Goal: Task Accomplishment & Management: Manage account settings

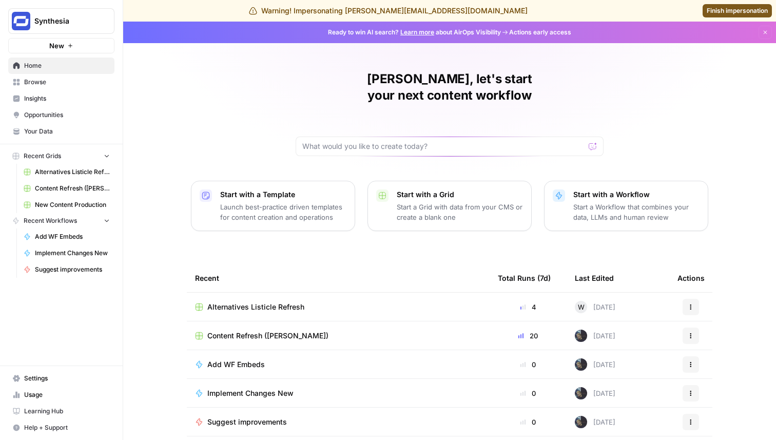
click at [68, 113] on span "Opportunities" at bounding box center [67, 114] width 86 height 9
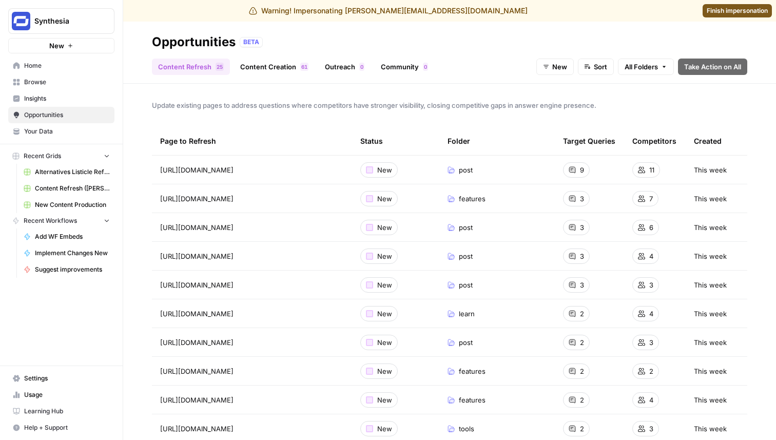
click at [53, 80] on span "Browse" at bounding box center [67, 81] width 86 height 9
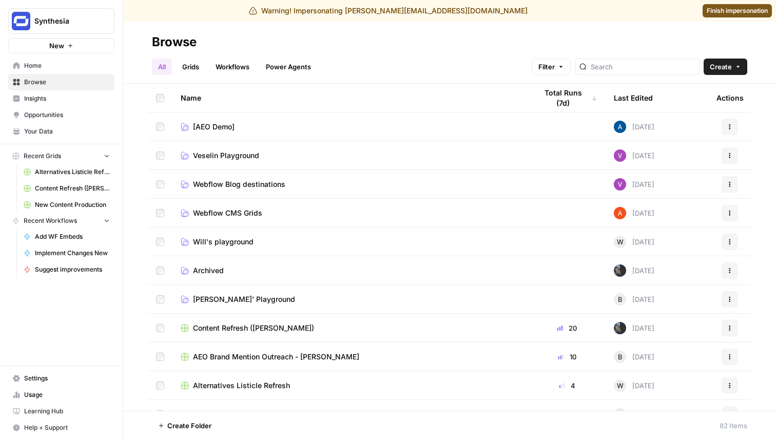
click at [191, 70] on link "Grids" at bounding box center [190, 66] width 29 height 16
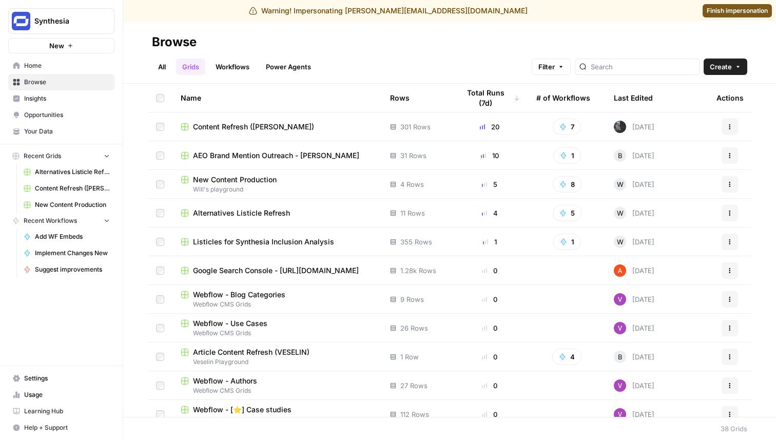
click at [204, 125] on span "Content Refresh ([PERSON_NAME])" at bounding box center [253, 127] width 121 height 10
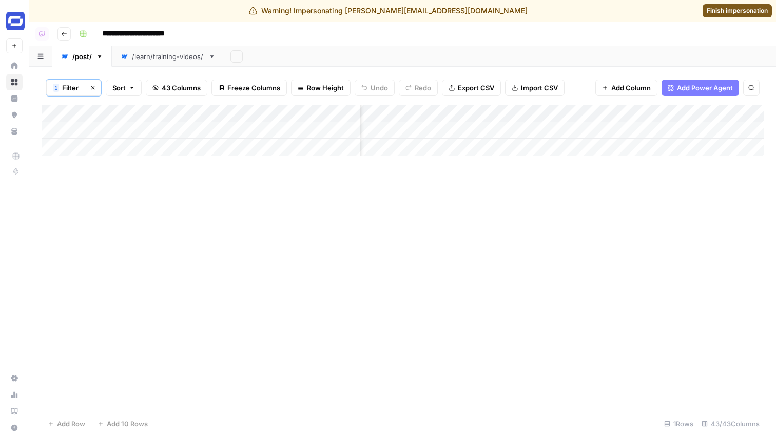
scroll to position [0, 2672]
click at [64, 34] on icon "button" at bounding box center [64, 34] width 6 height 6
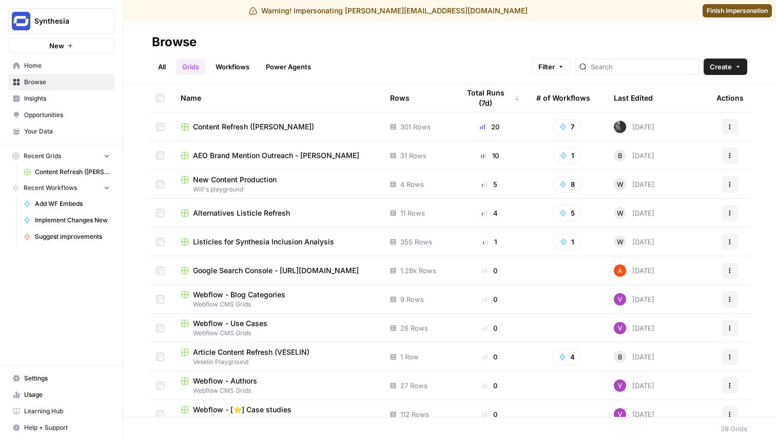
click at [252, 154] on span "AEO Brand Mention Outreach - [PERSON_NAME]" at bounding box center [276, 155] width 166 height 10
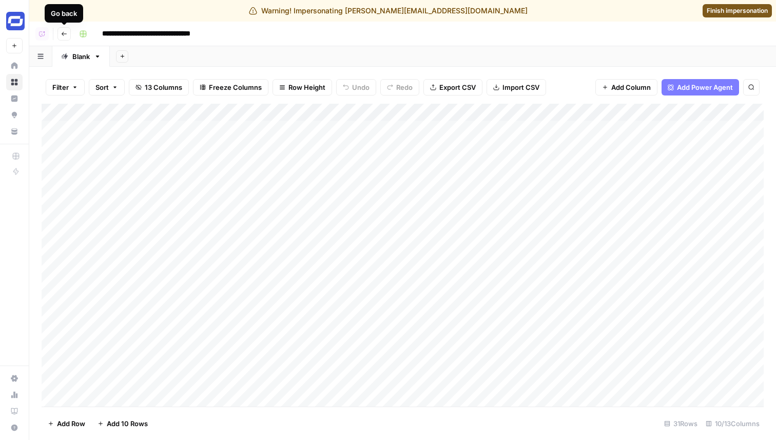
click at [62, 34] on icon "button" at bounding box center [64, 34] width 6 height 6
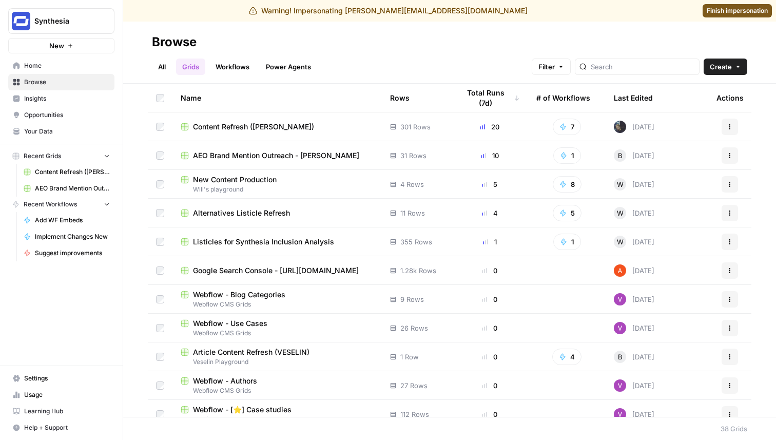
click at [57, 116] on span "Opportunities" at bounding box center [67, 114] width 86 height 9
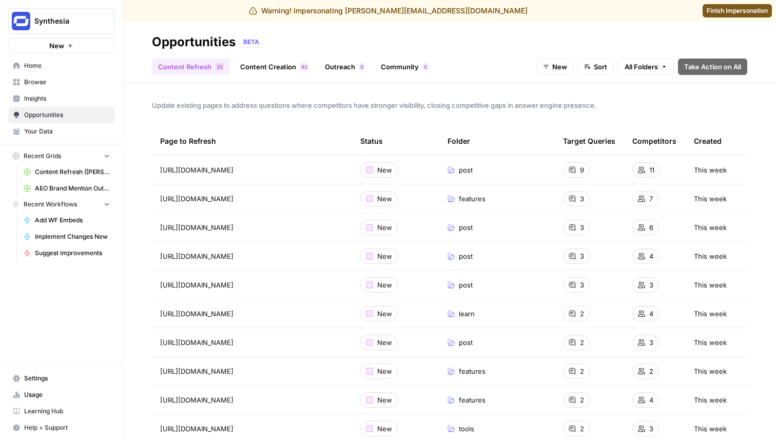
click at [350, 69] on link "Outreach 0" at bounding box center [345, 66] width 52 height 16
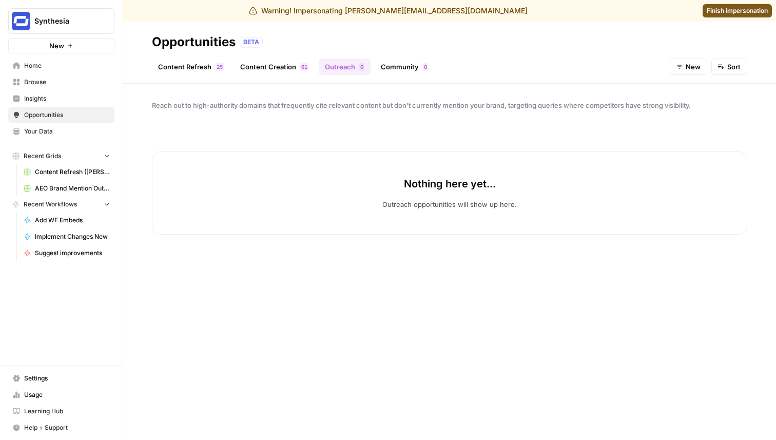
click at [300, 63] on div "1 6" at bounding box center [304, 67] width 8 height 8
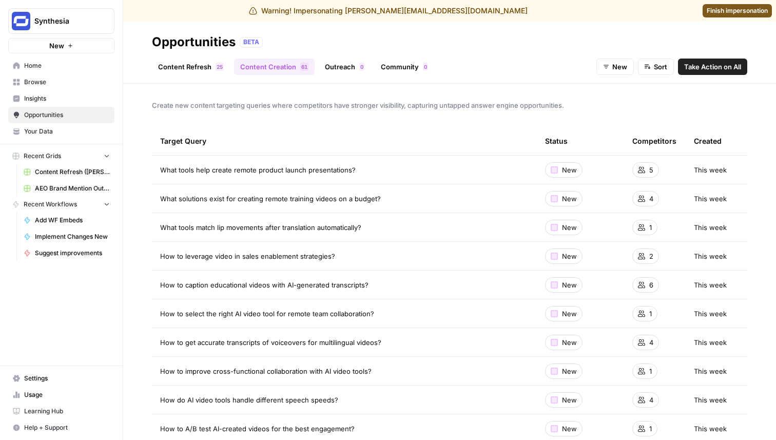
click at [206, 66] on link "Content Refresh 5 2" at bounding box center [191, 66] width 78 height 16
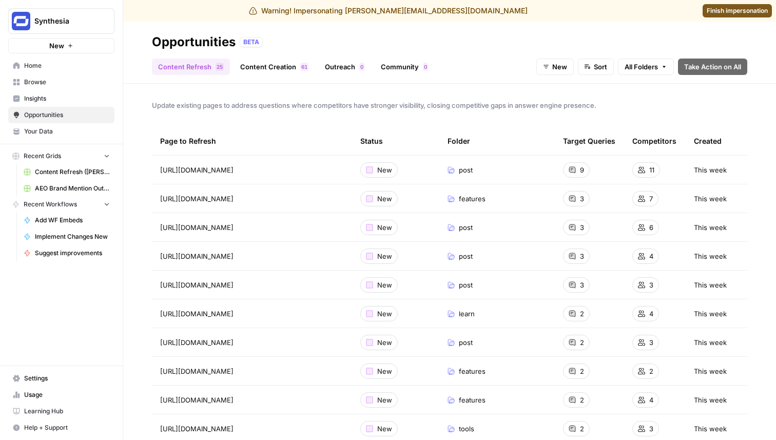
click at [38, 99] on span "Insights" at bounding box center [67, 98] width 86 height 9
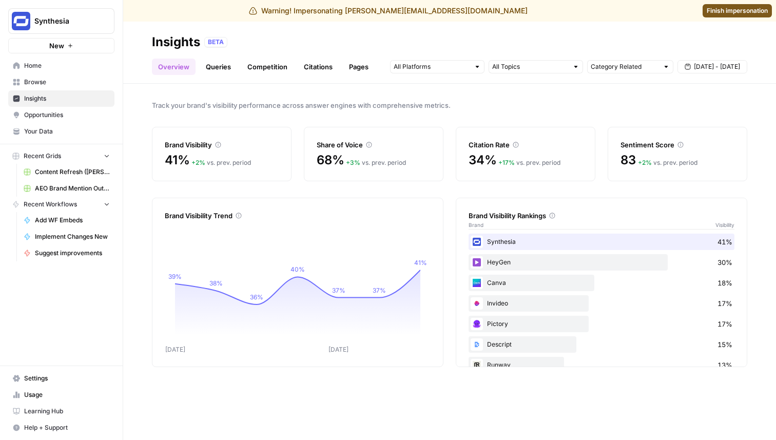
click at [46, 112] on span "Opportunities" at bounding box center [67, 114] width 86 height 9
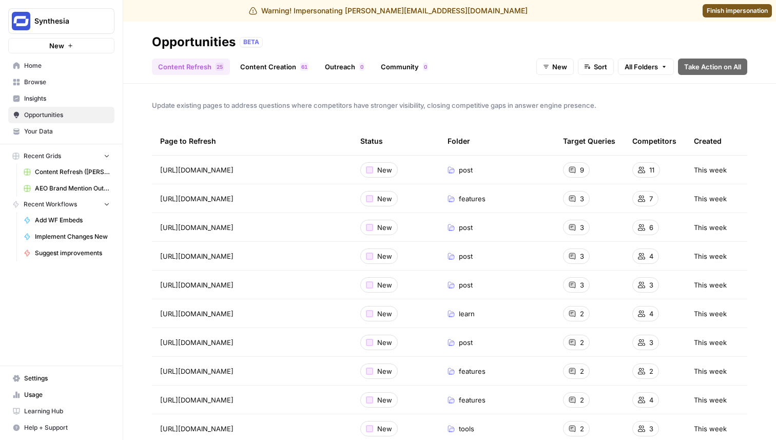
click at [598, 64] on span "Sort" at bounding box center [600, 67] width 13 height 10
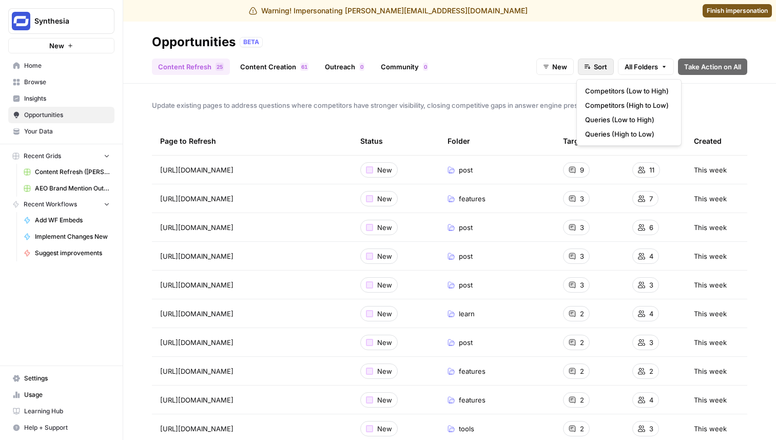
click at [598, 64] on span "Sort" at bounding box center [600, 67] width 13 height 10
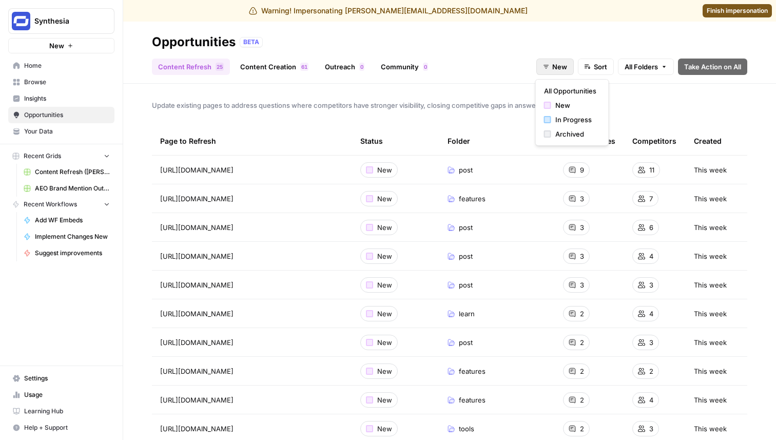
click at [556, 64] on span "New" at bounding box center [559, 67] width 15 height 10
click at [562, 123] on span "In Progress" at bounding box center [575, 119] width 41 height 10
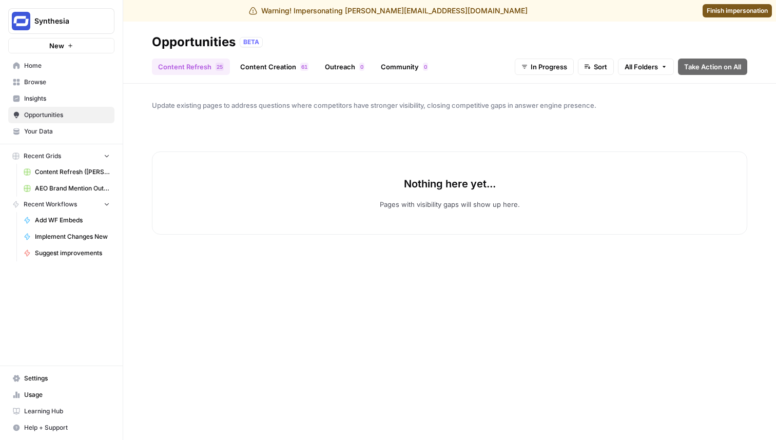
click at [551, 60] on button "In Progress" at bounding box center [544, 66] width 59 height 16
click at [547, 107] on span "New" at bounding box center [553, 105] width 41 height 10
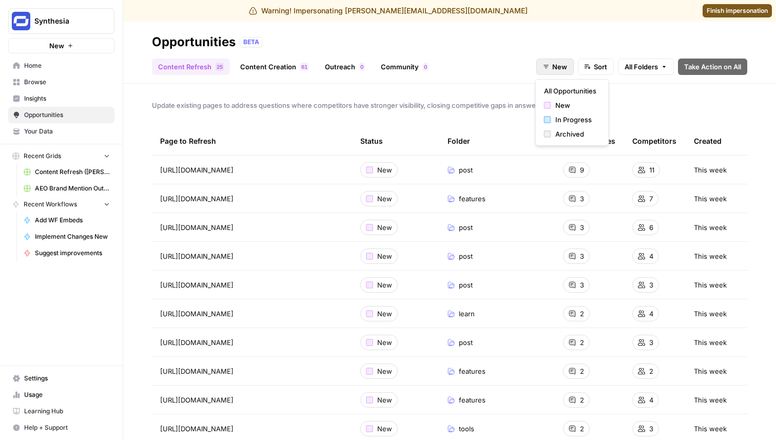
click at [547, 64] on icon "button" at bounding box center [546, 67] width 6 height 6
click at [547, 133] on div "button" at bounding box center [547, 133] width 7 height 7
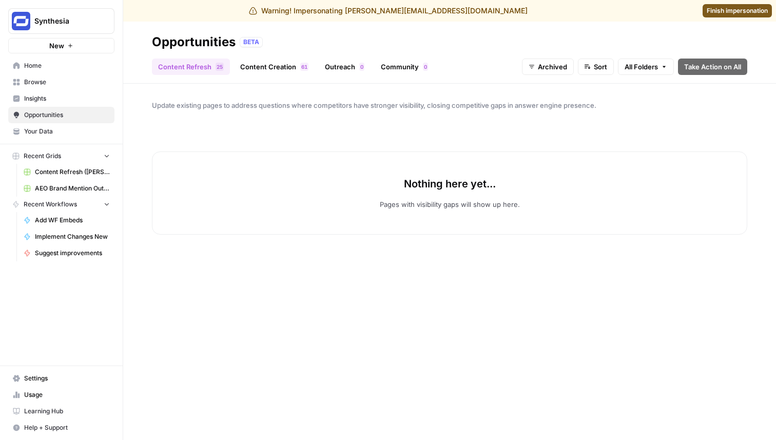
click at [351, 65] on link "Outreach 0" at bounding box center [345, 66] width 52 height 16
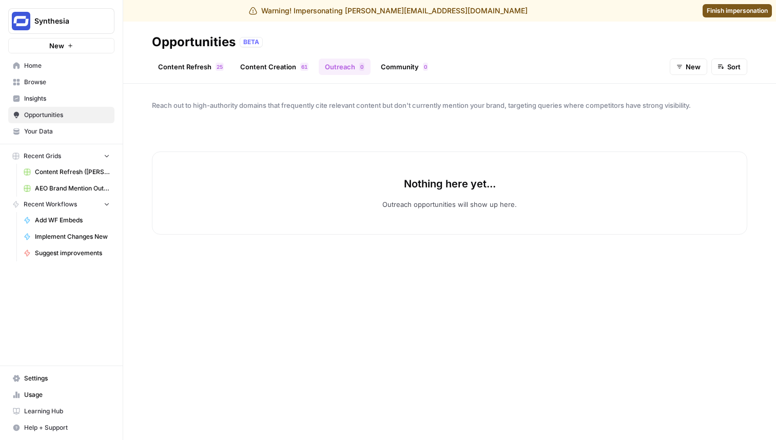
click at [687, 70] on span "New" at bounding box center [692, 67] width 15 height 10
click at [686, 115] on div "In Progress" at bounding box center [707, 119] width 56 height 10
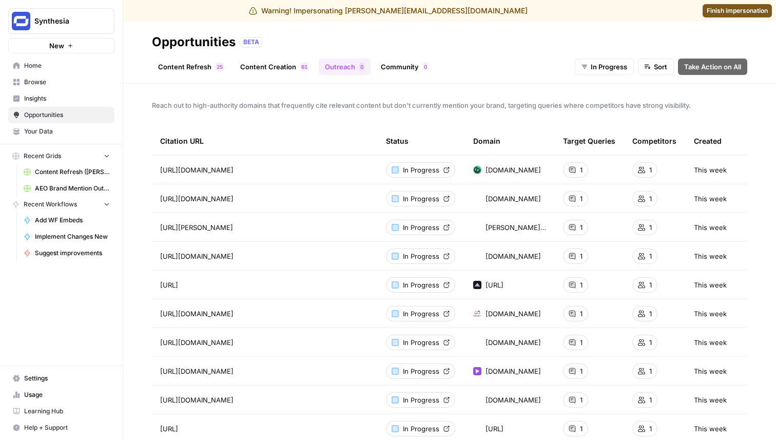
click at [191, 67] on link "Content Refresh 5 2" at bounding box center [191, 66] width 78 height 16
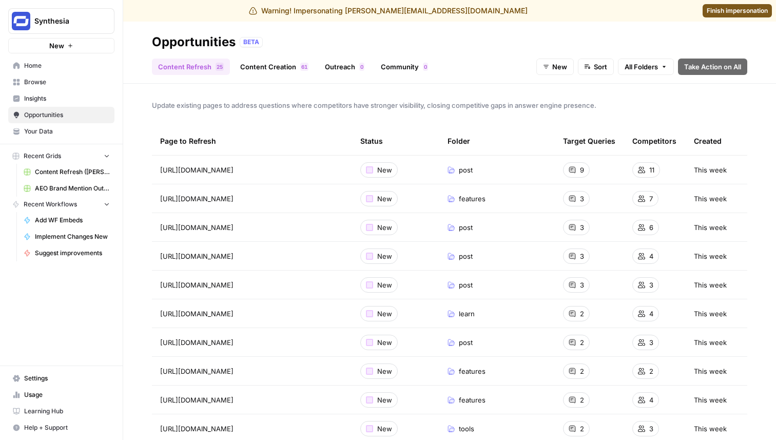
click at [82, 117] on span "Opportunities" at bounding box center [67, 114] width 86 height 9
click at [346, 66] on link "Outreach 0" at bounding box center [345, 66] width 52 height 16
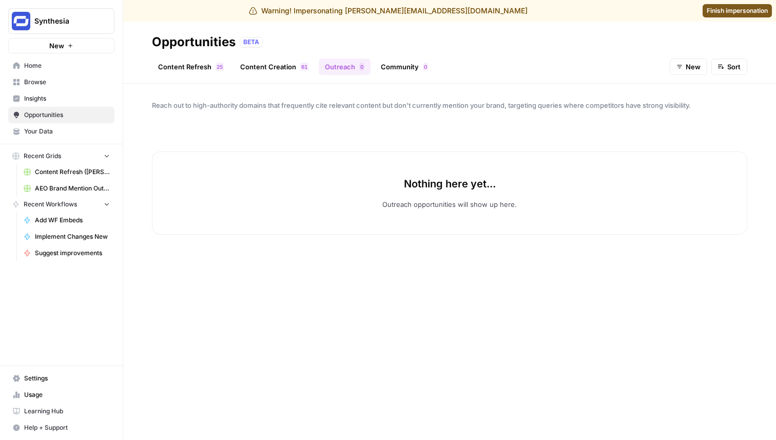
click at [190, 64] on link "Content Refresh 5 2" at bounding box center [191, 66] width 78 height 16
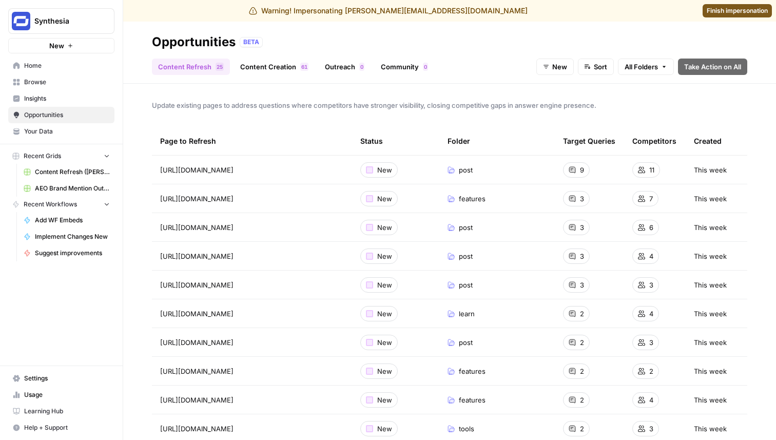
click at [65, 115] on span "Opportunities" at bounding box center [67, 114] width 86 height 9
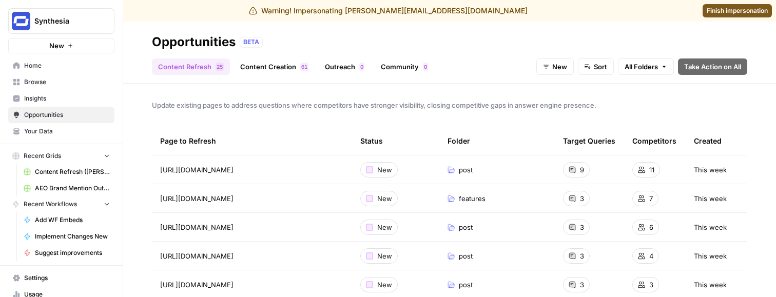
click at [53, 65] on span "Home" at bounding box center [67, 65] width 86 height 9
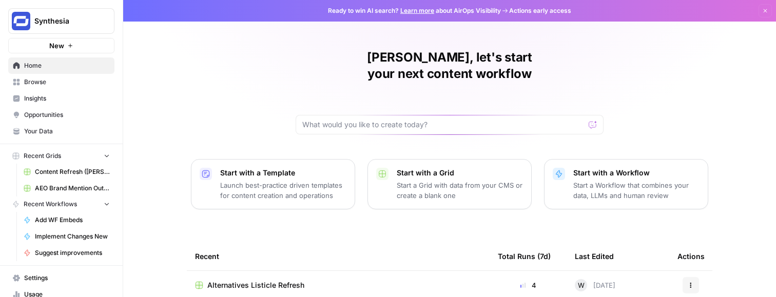
click at [177, 213] on div "[PERSON_NAME], let's start your next content workflow Start with a Template Lau…" at bounding box center [449, 244] width 652 height 488
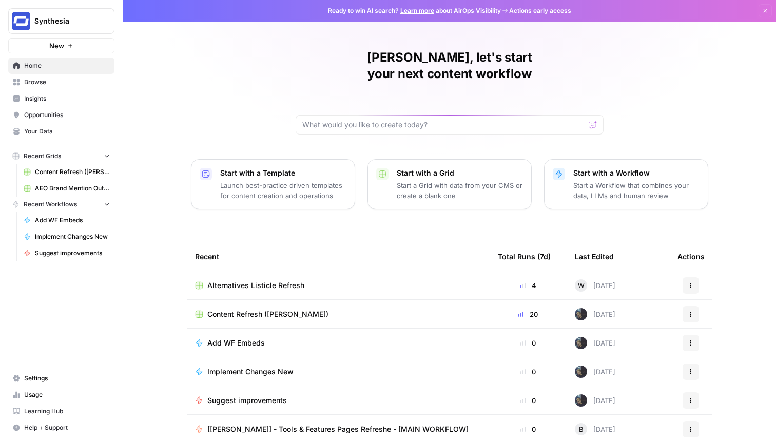
click at [68, 113] on span "Opportunities" at bounding box center [67, 114] width 86 height 9
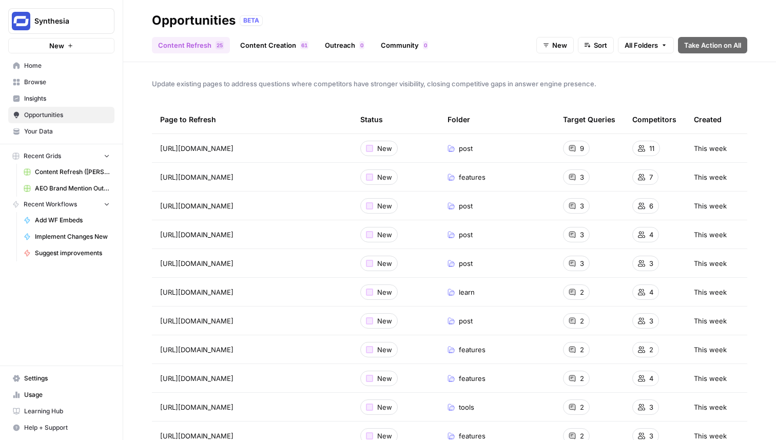
click at [350, 47] on link "Outreach 0" at bounding box center [345, 45] width 52 height 16
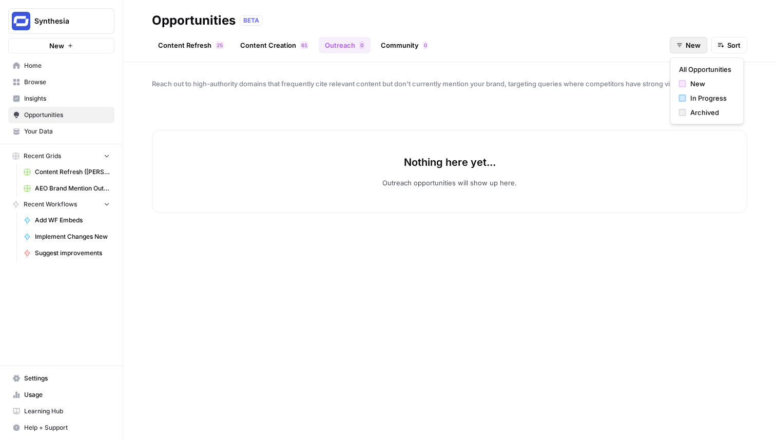
click at [682, 46] on icon "button" at bounding box center [679, 45] width 6 height 6
click at [695, 101] on span "In Progress" at bounding box center [710, 98] width 41 height 10
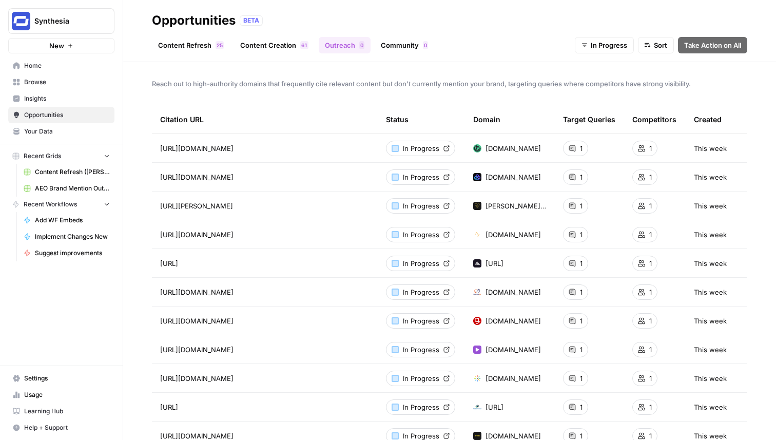
click at [377, 43] on link "Community 0" at bounding box center [404, 45] width 60 height 16
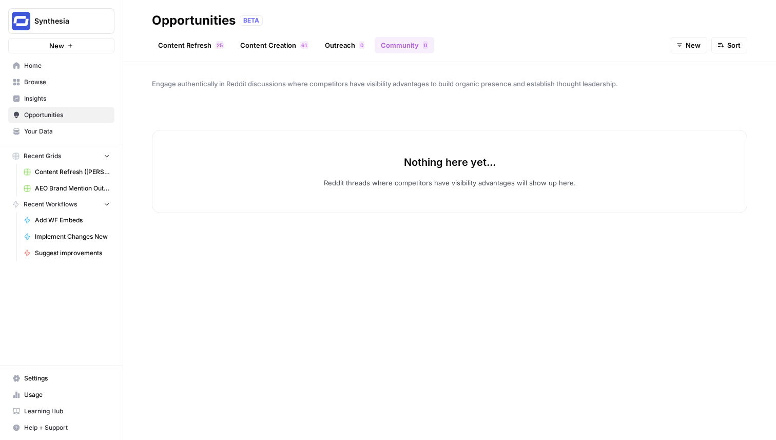
click at [197, 46] on link "Content Refresh 5 2" at bounding box center [191, 45] width 78 height 16
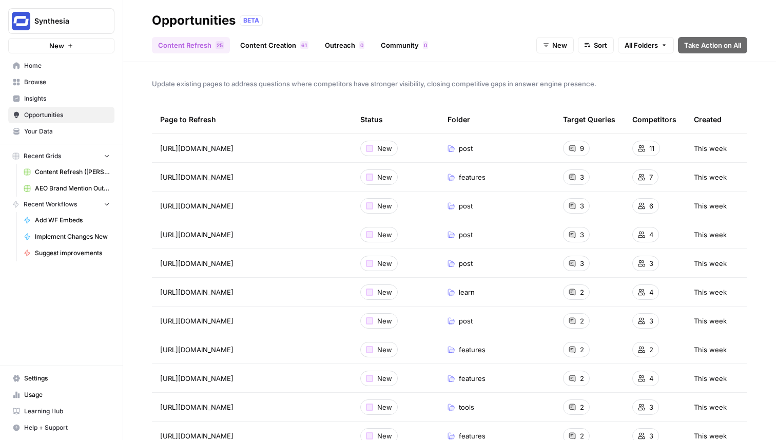
click at [400, 47] on link "Community 0" at bounding box center [404, 45] width 60 height 16
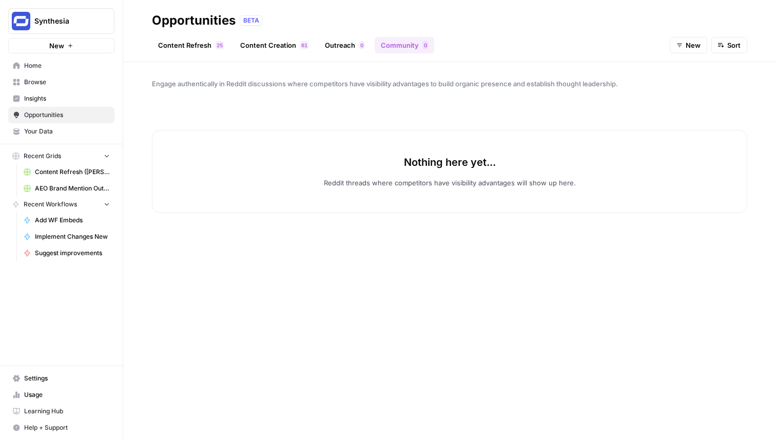
click at [341, 47] on link "Outreach 0" at bounding box center [345, 45] width 52 height 16
click at [191, 52] on link "Content Refresh 5 2" at bounding box center [191, 45] width 78 height 16
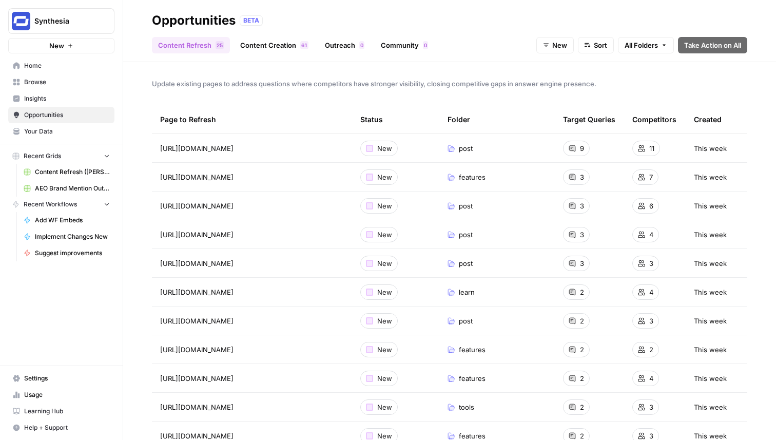
click at [345, 48] on link "Outreach 0" at bounding box center [345, 45] width 52 height 16
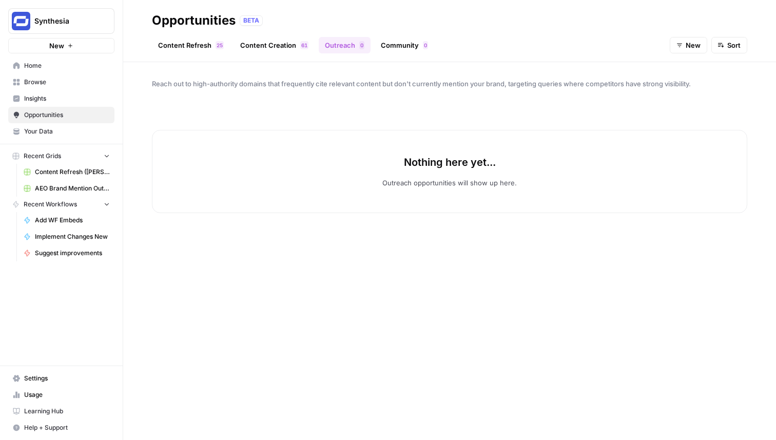
click at [686, 41] on span "New" at bounding box center [692, 45] width 15 height 10
click at [702, 95] on span "In Progress" at bounding box center [710, 98] width 41 height 10
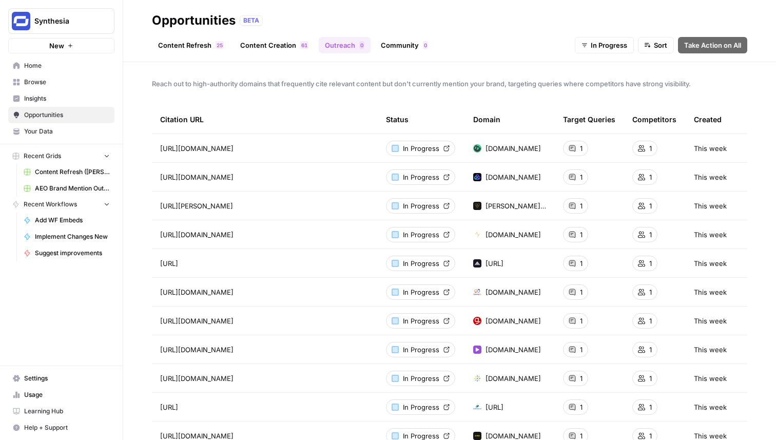
click at [424, 148] on span "In Progress" at bounding box center [421, 148] width 36 height 10
click at [426, 205] on span "In Progress" at bounding box center [421, 206] width 36 height 10
click at [144, 218] on div "Reach out to high-authority domains that frequently cite relevant content but d…" at bounding box center [449, 251] width 652 height 378
click at [442, 207] on link "In Progress" at bounding box center [420, 205] width 69 height 15
click at [296, 48] on link "Content Creation 1 6" at bounding box center [274, 45] width 81 height 16
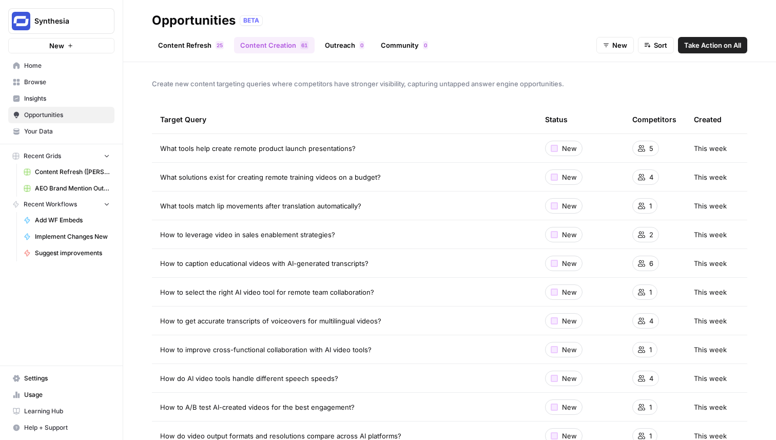
click at [208, 51] on link "Content Refresh 5 2" at bounding box center [191, 45] width 78 height 16
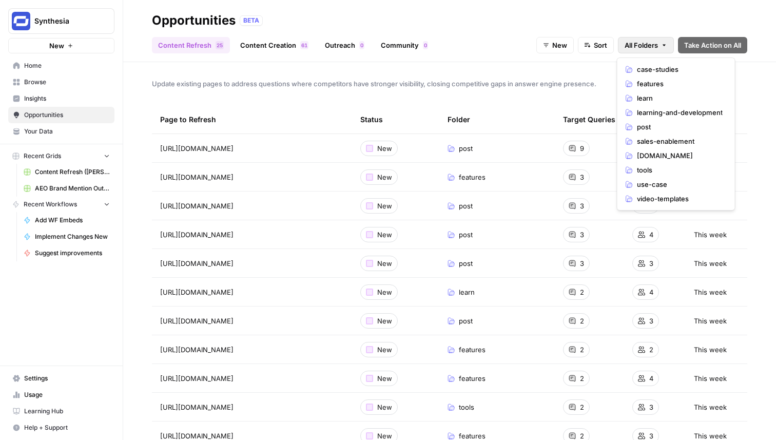
click at [636, 43] on span "All Folders" at bounding box center [640, 45] width 33 height 10
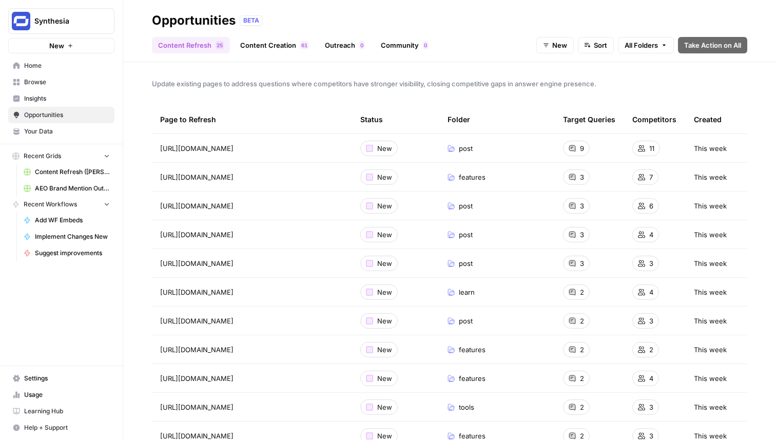
click at [553, 74] on div "Update existing pages to address questions where competitors have stronger visi…" at bounding box center [449, 251] width 652 height 378
click at [53, 94] on span "Insights" at bounding box center [67, 98] width 86 height 9
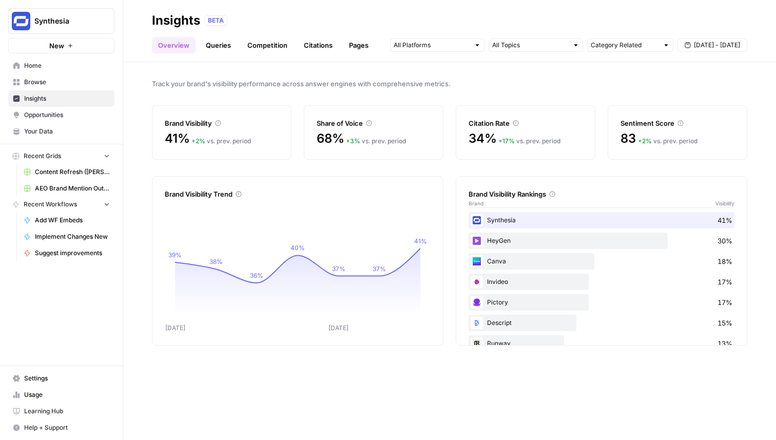
click at [218, 48] on link "Queries" at bounding box center [218, 45] width 37 height 16
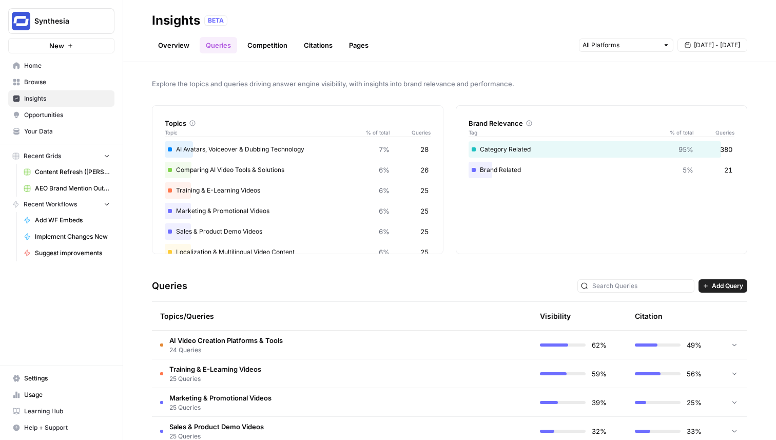
click at [172, 47] on link "Overview" at bounding box center [174, 45] width 44 height 16
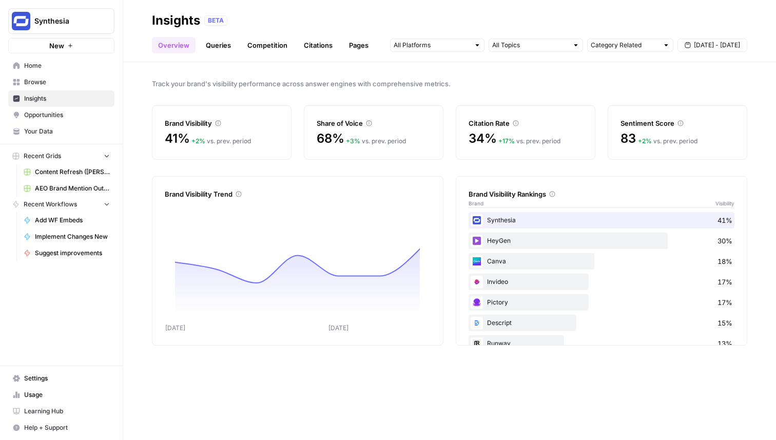
click at [62, 117] on span "Opportunities" at bounding box center [67, 114] width 86 height 9
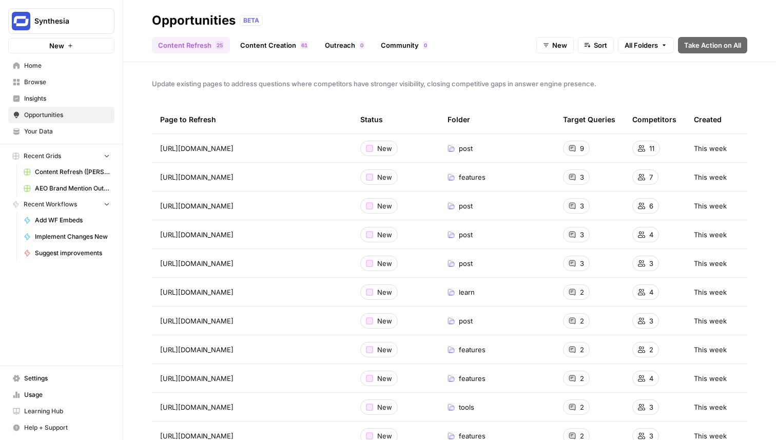
click at [252, 49] on link "Content Creation 1 6" at bounding box center [274, 45] width 81 height 16
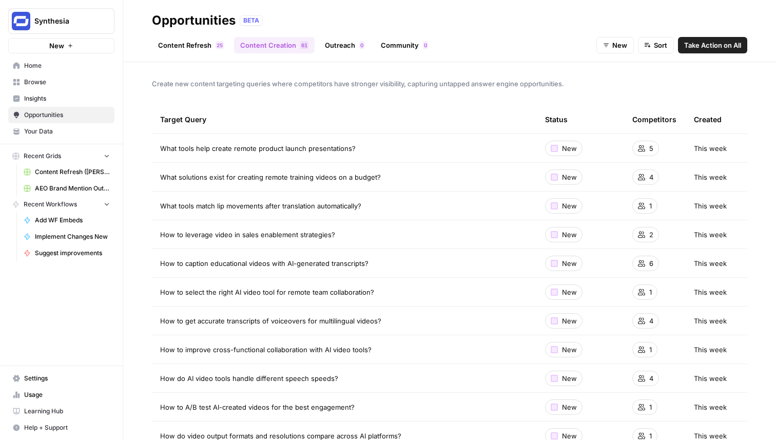
click at [341, 44] on link "Outreach 0" at bounding box center [345, 45] width 52 height 16
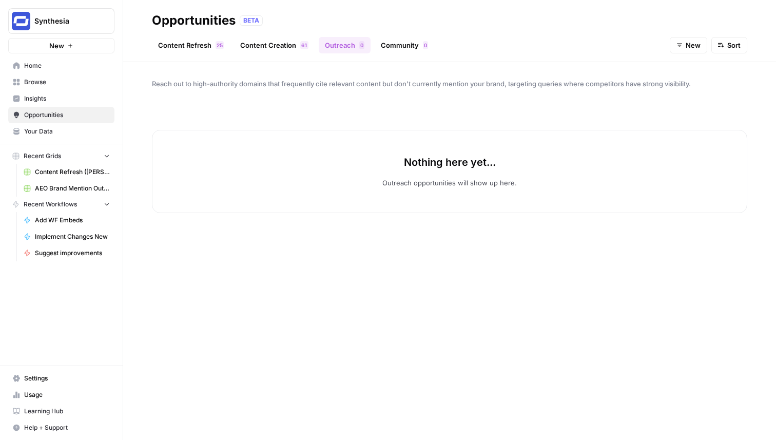
click at [684, 43] on button "New" at bounding box center [687, 45] width 37 height 16
click at [691, 96] on span "In Progress" at bounding box center [710, 98] width 41 height 10
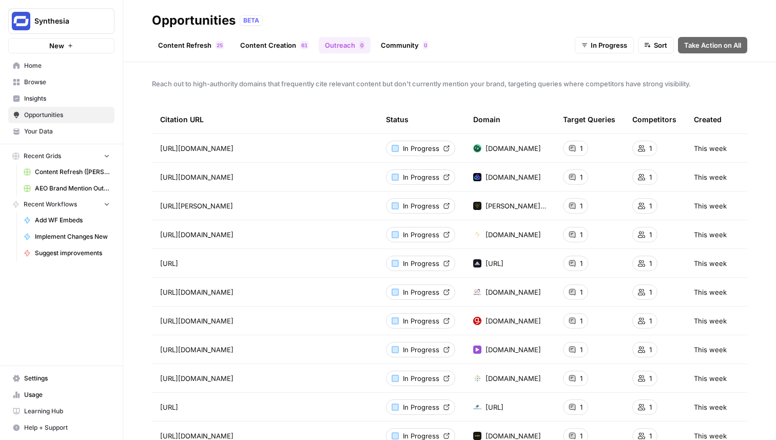
click at [175, 47] on link "Content Refresh 5 2" at bounding box center [191, 45] width 78 height 16
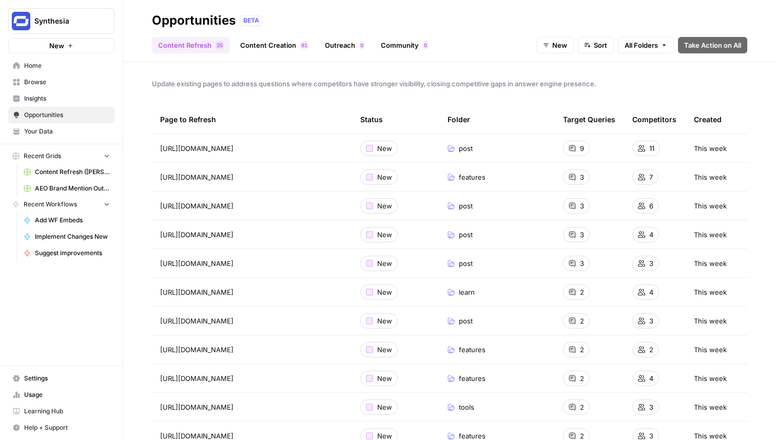
click at [338, 43] on link "Outreach 0" at bounding box center [345, 45] width 52 height 16
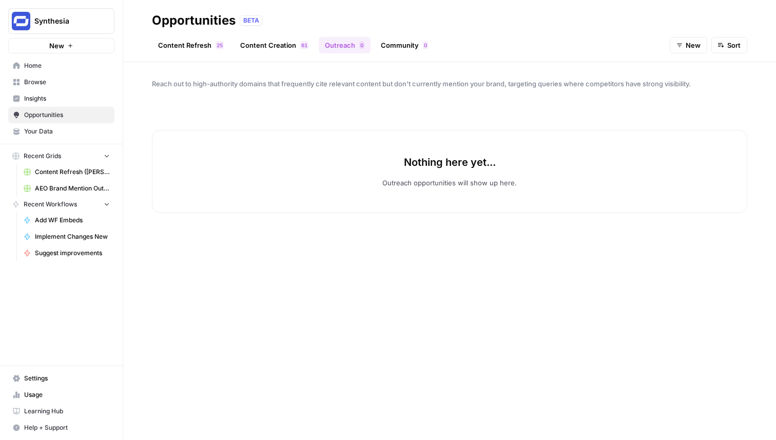
click at [287, 44] on link "Content Creation 1 6" at bounding box center [274, 45] width 81 height 16
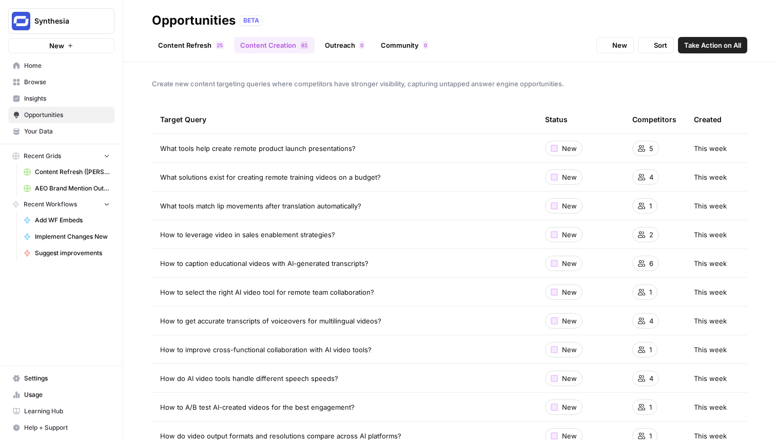
click at [355, 45] on link "Outreach 0" at bounding box center [345, 45] width 52 height 16
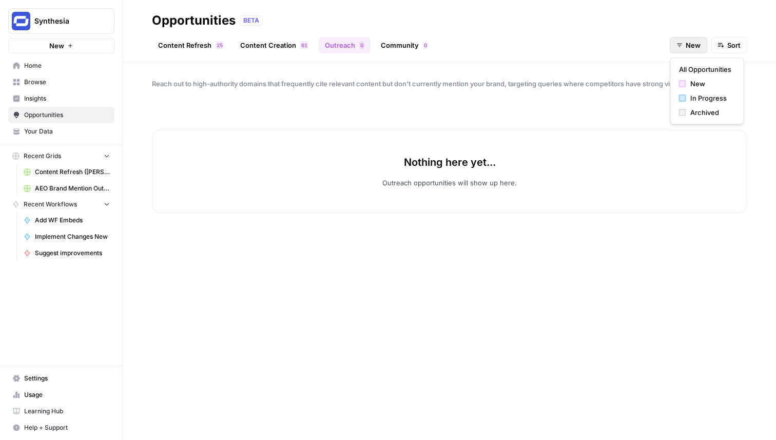
click at [706, 47] on button "New" at bounding box center [687, 45] width 37 height 16
click at [693, 101] on span "In Progress" at bounding box center [710, 98] width 41 height 10
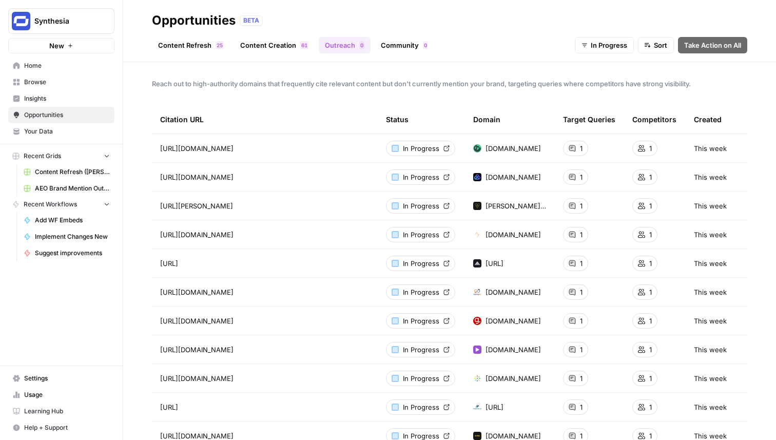
click at [220, 47] on span "5" at bounding box center [221, 45] width 3 height 8
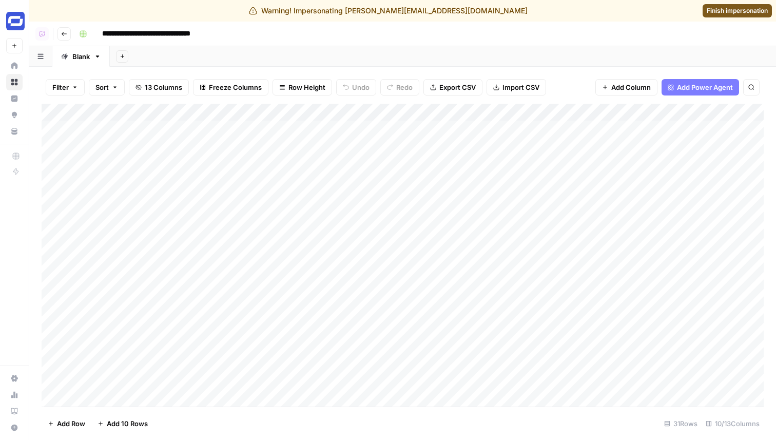
click at [236, 47] on div "Add Sheet" at bounding box center [443, 56] width 666 height 21
